Goal: Information Seeking & Learning: Learn about a topic

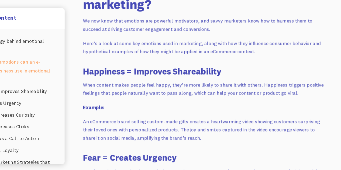
scroll to position [472, 0]
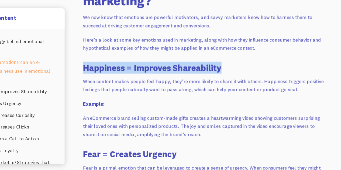
drag, startPoint x: 114, startPoint y: 79, endPoint x: 248, endPoint y: 77, distance: 133.8
click at [248, 77] on h3 "Happiness = Improves Shareability" at bounding box center [221, 79] width 216 height 11
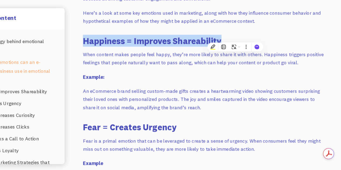
scroll to position [0, 0]
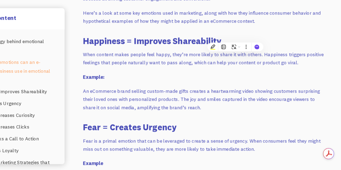
click at [154, 78] on p "When content makes people feel happy, they’re more likely to share it with othe…" at bounding box center [221, 71] width 216 height 14
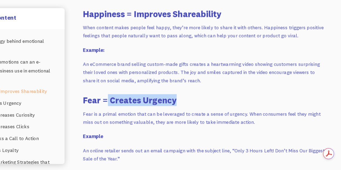
drag, startPoint x: 135, startPoint y: 109, endPoint x: 197, endPoint y: 110, distance: 61.8
click at [197, 110] on h3 "Fear = Creates Urgency" at bounding box center [221, 108] width 216 height 11
click at [203, 106] on h3 "Fear = Creates Urgency" at bounding box center [221, 108] width 216 height 11
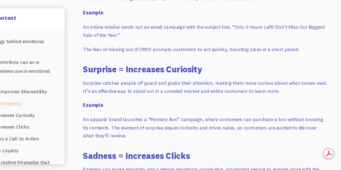
scroll to position [639, 0]
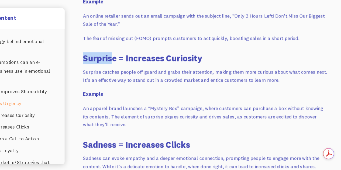
drag, startPoint x: 139, startPoint y: 70, endPoint x: 110, endPoint y: 72, distance: 28.7
drag, startPoint x: 212, startPoint y: 64, endPoint x: 188, endPoint y: 66, distance: 24.7
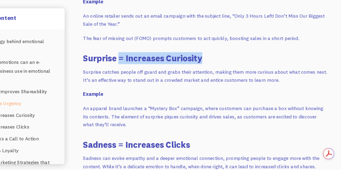
drag, startPoint x: 146, startPoint y: 67, endPoint x: 223, endPoint y: 67, distance: 76.6
click at [223, 67] on h3 "Surprise = Increases Curiosity" at bounding box center [221, 71] width 216 height 11
click at [255, 67] on h3 "Surprise = Increases Curiosity" at bounding box center [221, 71] width 216 height 11
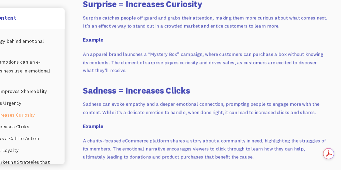
scroll to position [0, 0]
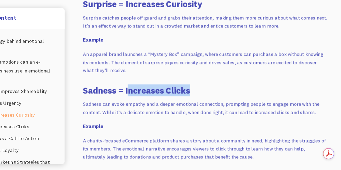
drag, startPoint x: 183, startPoint y: 101, endPoint x: 213, endPoint y: 101, distance: 30.2
click at [213, 101] on h3 "Sadness = Increases Clicks" at bounding box center [221, 99] width 216 height 11
click at [234, 97] on h3 "Sadness = Increases Clicks" at bounding box center [221, 99] width 216 height 11
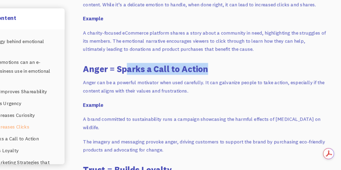
drag, startPoint x: 149, startPoint y: 82, endPoint x: 242, endPoint y: 82, distance: 93.0
click at [245, 81] on h3 "Anger = Sparks a Call to Action" at bounding box center [221, 81] width 216 height 11
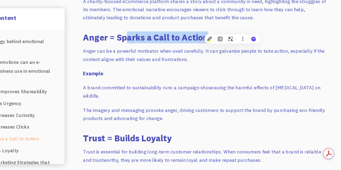
scroll to position [829, 0]
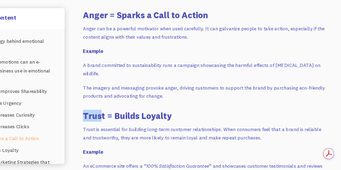
drag, startPoint x: 130, startPoint y: 121, endPoint x: 143, endPoint y: 114, distance: 15.1
click at [113, 121] on h3 "Trust = Builds Loyalty" at bounding box center [221, 122] width 216 height 11
click at [229, 105] on p "The imagery and messaging provoke anger, driving customers to support the brand…" at bounding box center [221, 101] width 216 height 14
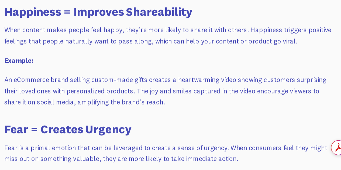
scroll to position [484, 0]
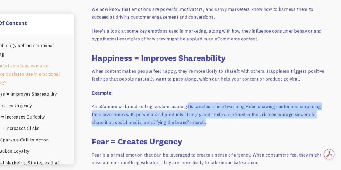
drag, startPoint x: 203, startPoint y: 111, endPoint x: 250, endPoint y: 128, distance: 49.3
click at [250, 128] on p "An eCommerce brand selling custom-made gifts creates a heartwarming video showi…" at bounding box center [221, 119] width 216 height 22
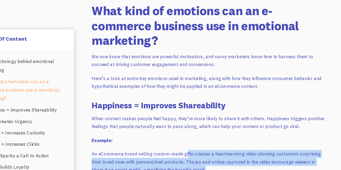
scroll to position [449, 0]
